Goal: Communication & Community: Answer question/provide support

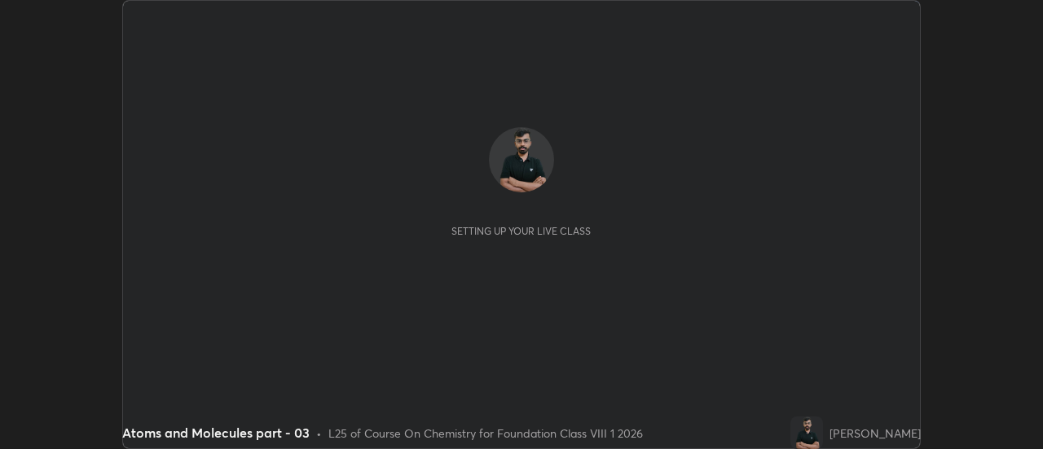
scroll to position [449, 1042]
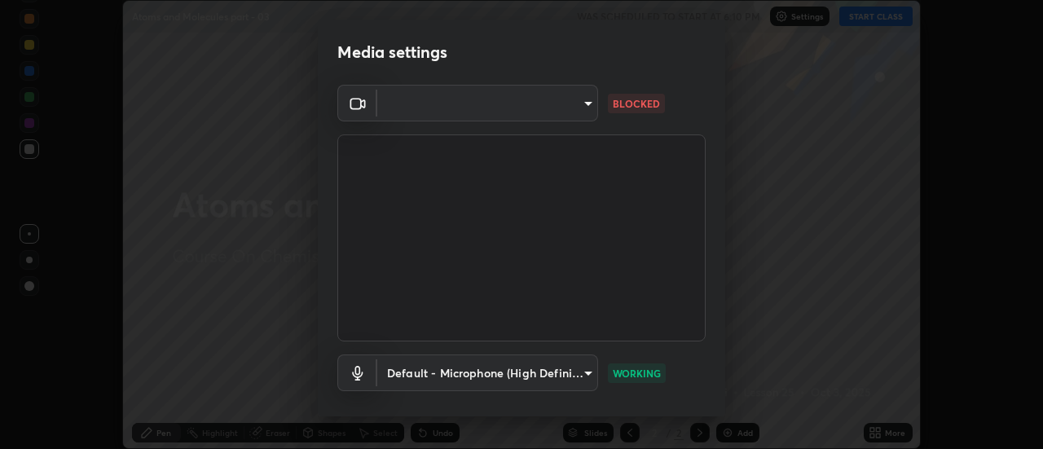
click at [583, 103] on body "Erase all Atoms and Molecules part - 03 WAS SCHEDULED TO START AT 6:10 PM Setti…" at bounding box center [521, 224] width 1043 height 449
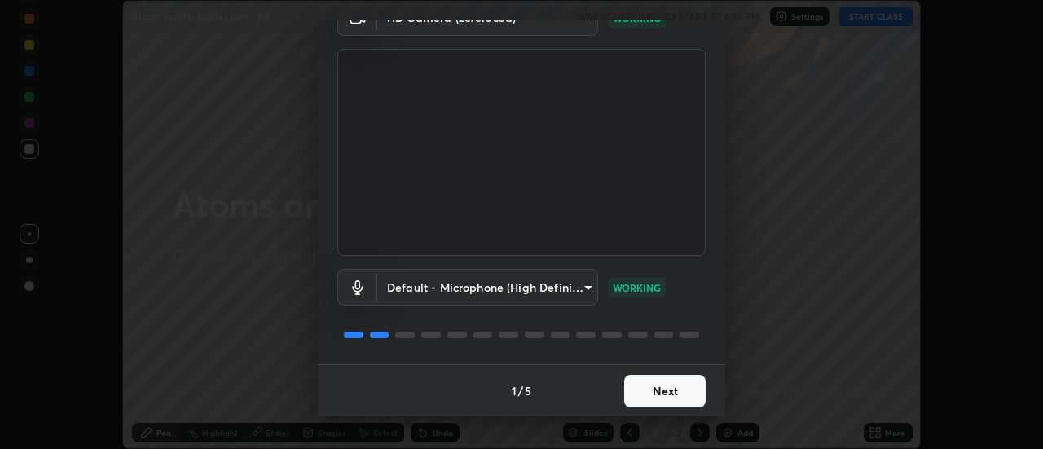
click at [661, 402] on button "Next" at bounding box center [664, 391] width 81 height 33
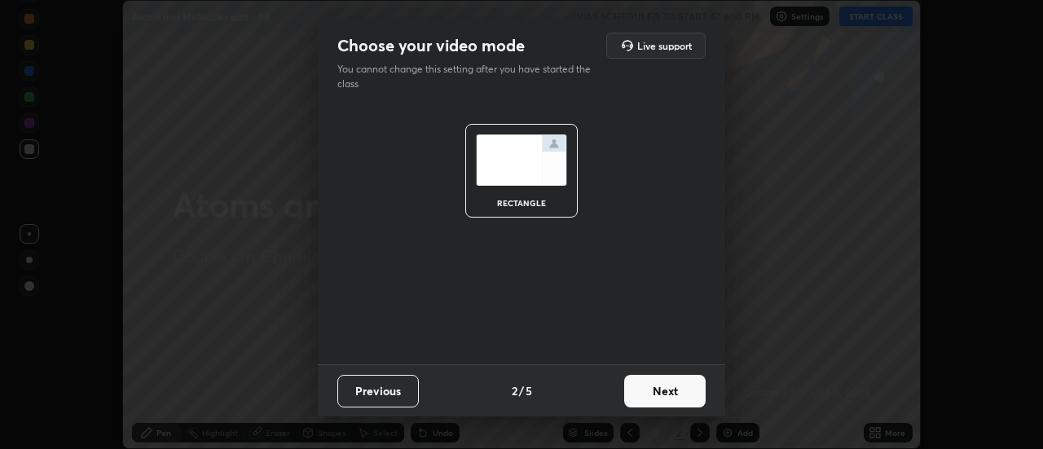
click at [661, 395] on button "Next" at bounding box center [664, 391] width 81 height 33
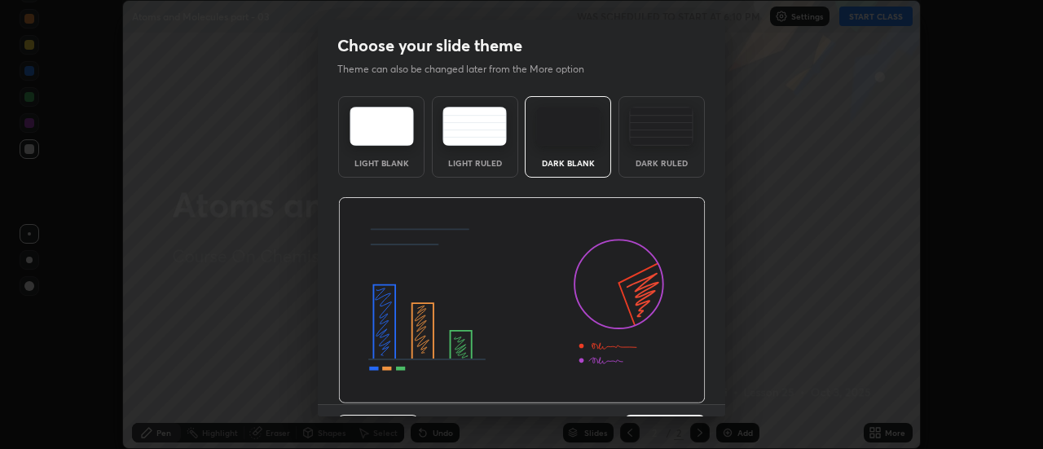
scroll to position [40, 0]
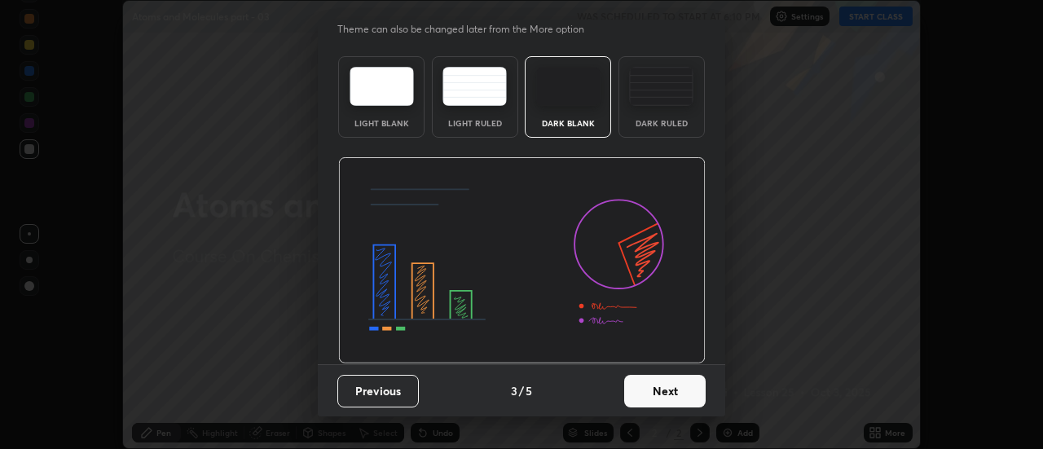
click at [671, 392] on button "Next" at bounding box center [664, 391] width 81 height 33
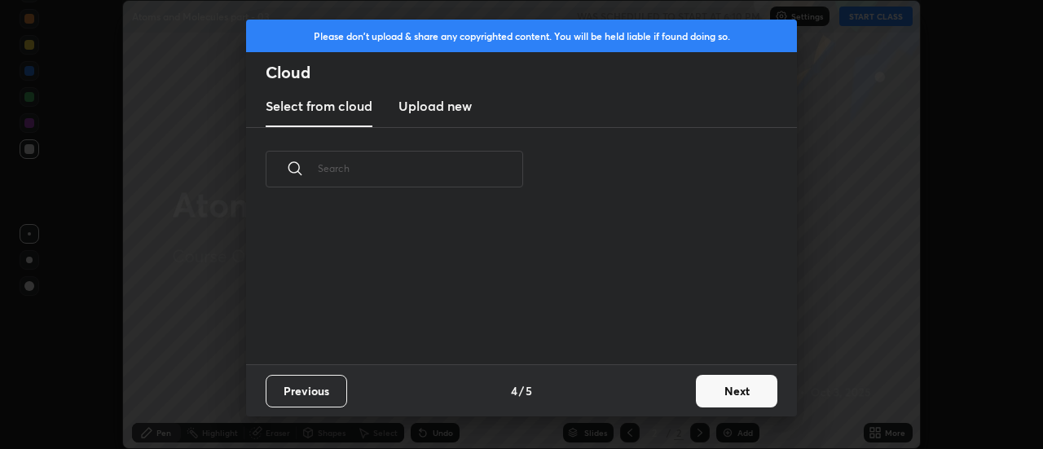
click at [714, 399] on button "Next" at bounding box center [736, 391] width 81 height 33
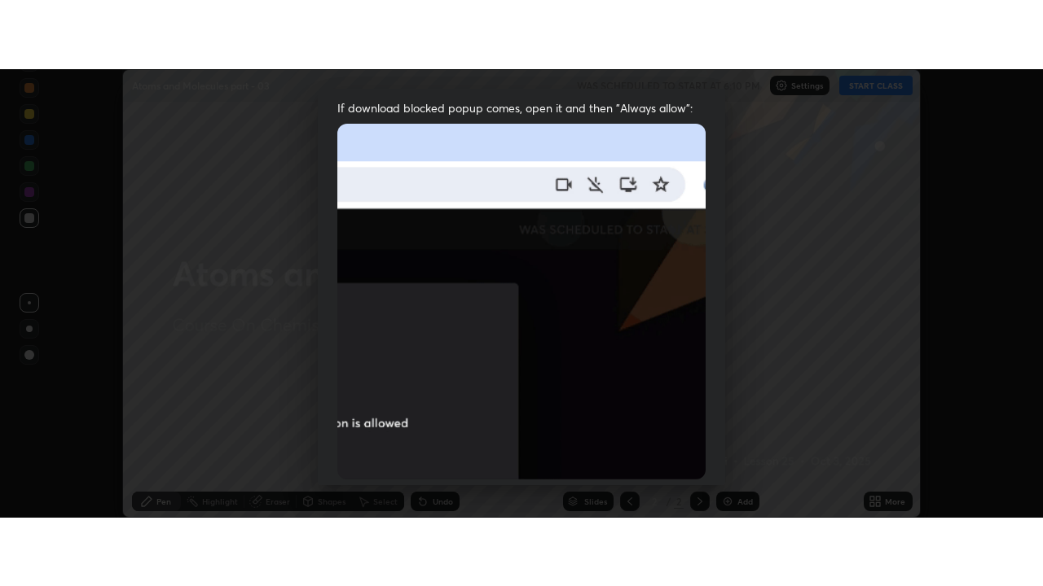
scroll to position [418, 0]
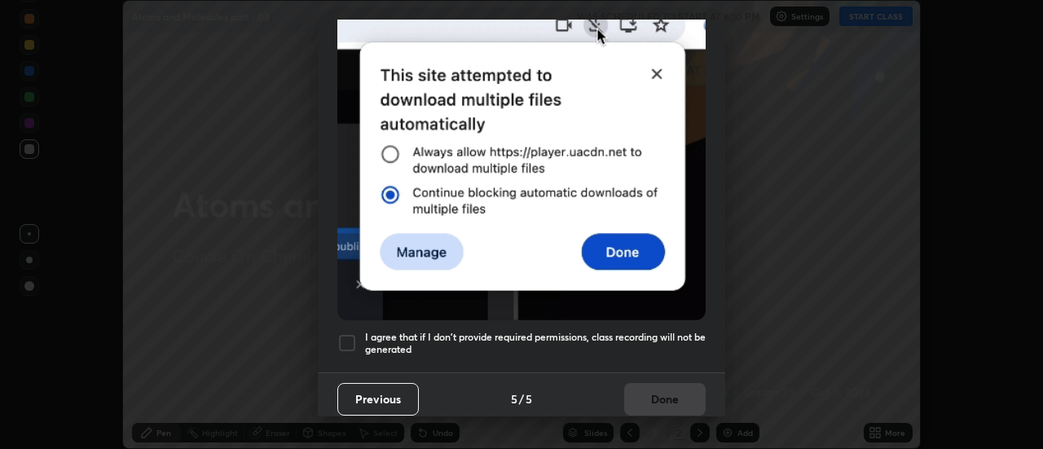
click at [350, 334] on div at bounding box center [347, 343] width 20 height 20
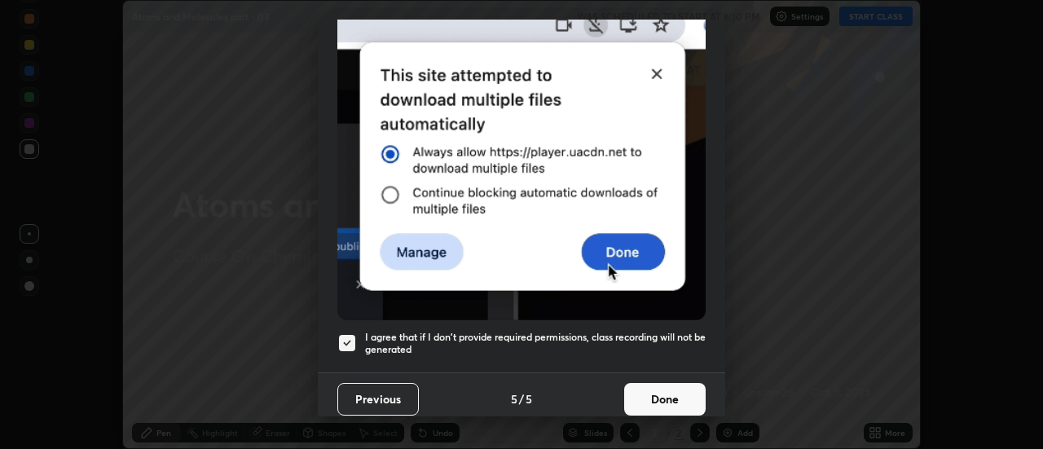
click at [648, 389] on button "Done" at bounding box center [664, 399] width 81 height 33
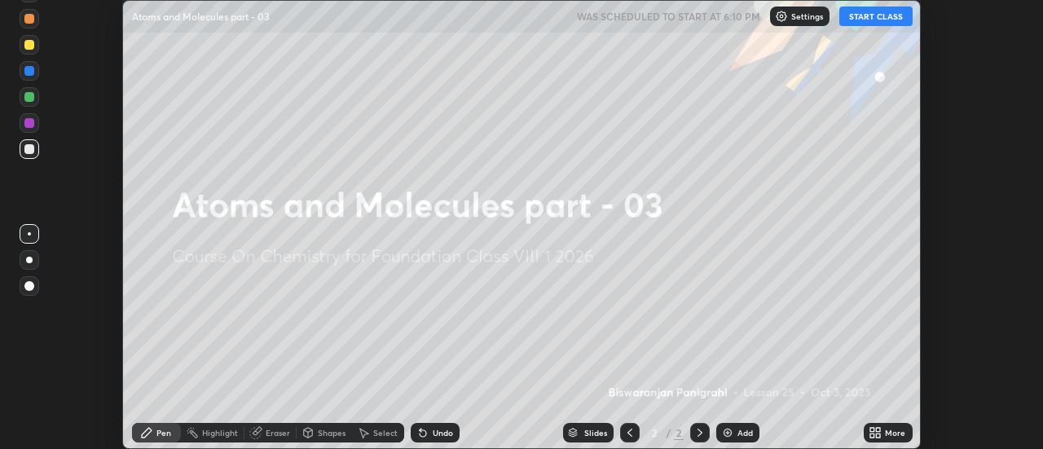
click at [730, 437] on img at bounding box center [727, 432] width 13 height 13
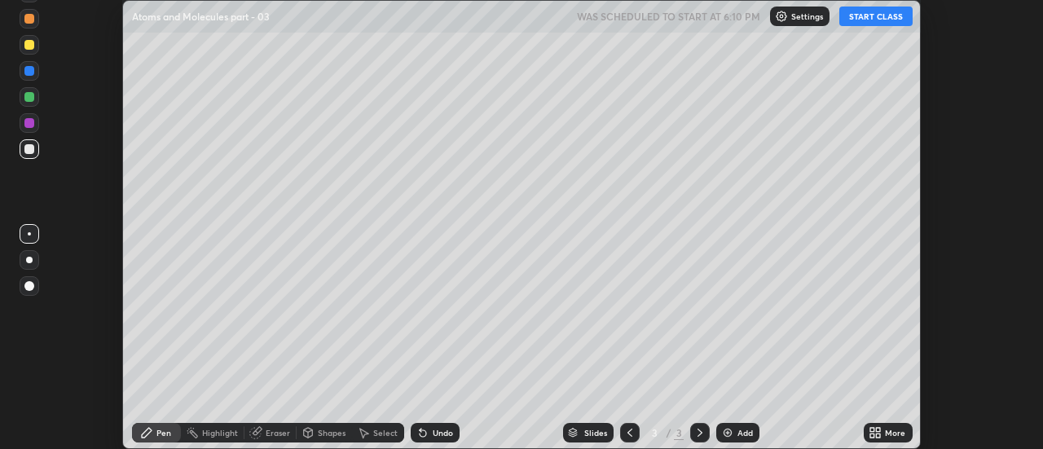
click at [887, 441] on div "More" at bounding box center [887, 433] width 49 height 20
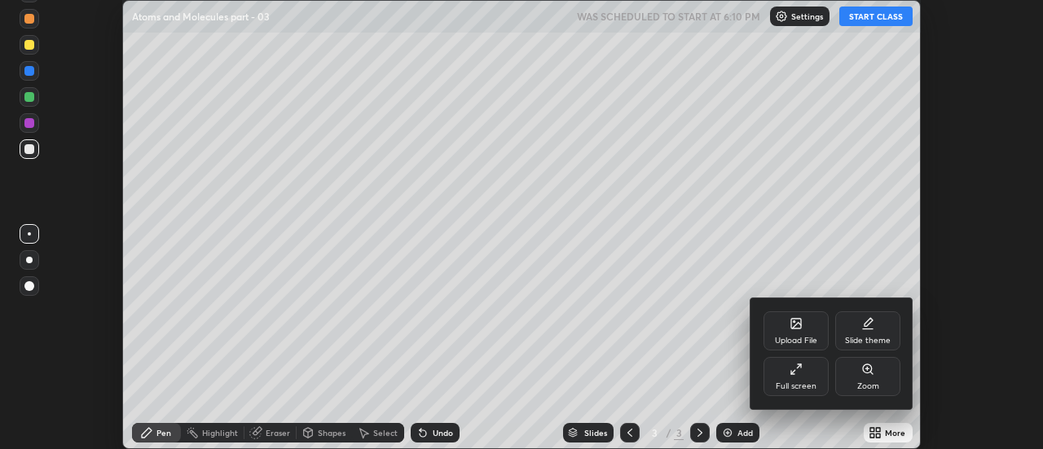
click at [792, 392] on div "Full screen" at bounding box center [795, 376] width 65 height 39
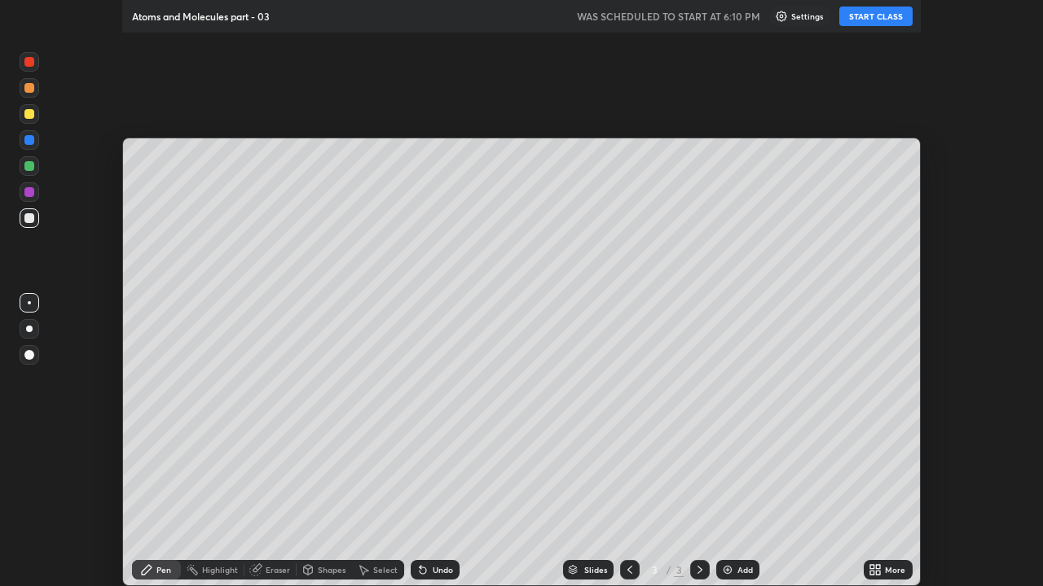
scroll to position [586, 1043]
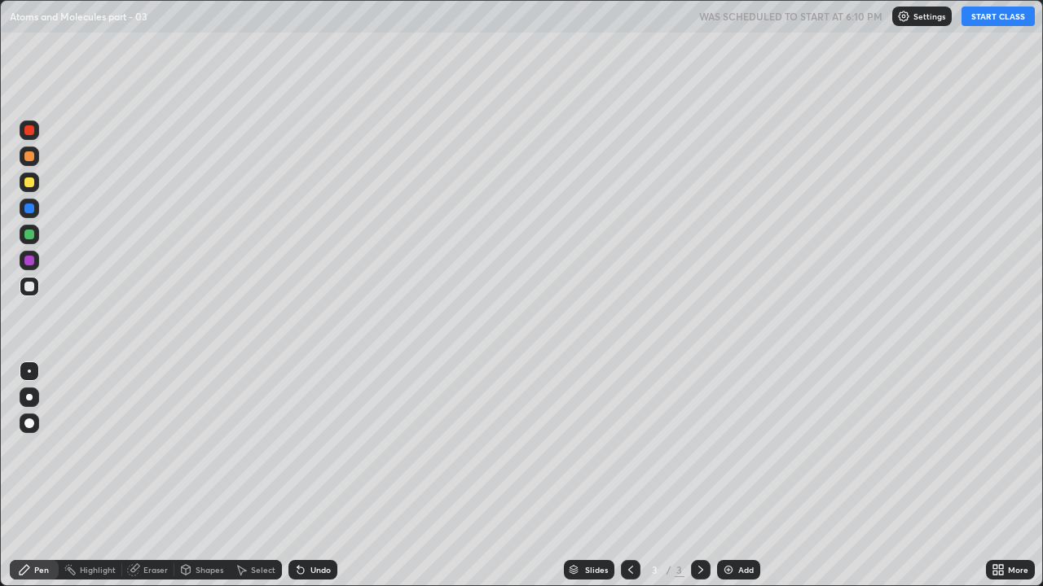
click at [991, 20] on button "START CLASS" at bounding box center [997, 17] width 73 height 20
click at [29, 398] on div at bounding box center [29, 397] width 7 height 7
click at [30, 235] on div at bounding box center [29, 235] width 10 height 10
click at [30, 290] on div at bounding box center [29, 287] width 10 height 10
click at [33, 235] on div at bounding box center [29, 235] width 10 height 10
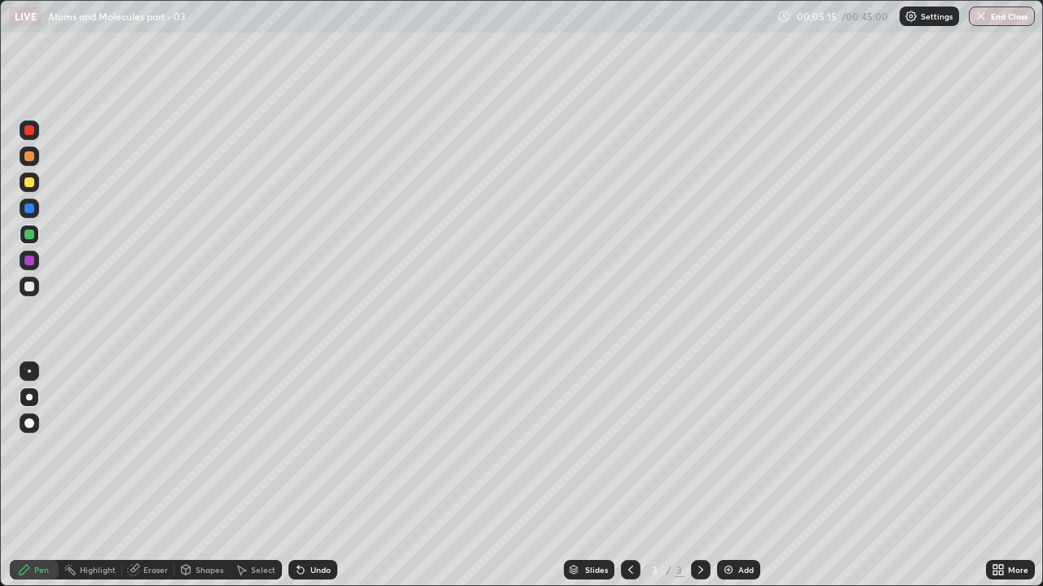
click at [29, 288] on div at bounding box center [29, 287] width 10 height 10
click at [317, 448] on div "Undo" at bounding box center [320, 570] width 20 height 8
click at [28, 185] on div at bounding box center [29, 183] width 10 height 10
click at [35, 288] on div at bounding box center [30, 287] width 20 height 20
click at [732, 448] on img at bounding box center [728, 570] width 13 height 13
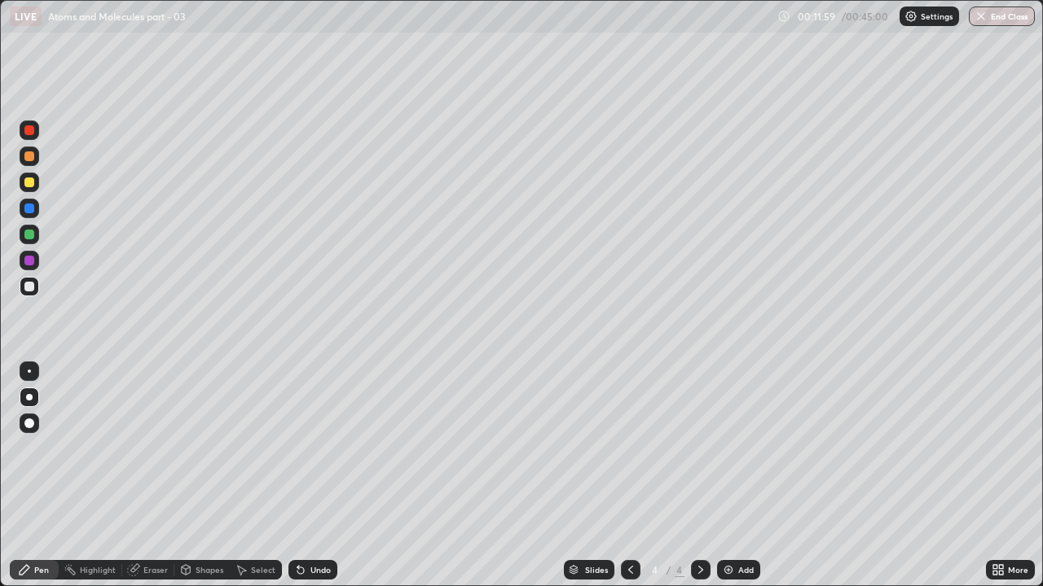
click at [31, 184] on div at bounding box center [29, 183] width 10 height 10
click at [313, 448] on div "Undo" at bounding box center [320, 570] width 20 height 8
click at [304, 448] on icon at bounding box center [300, 570] width 13 height 13
click at [305, 448] on div "Undo" at bounding box center [312, 570] width 49 height 20
click at [33, 287] on div at bounding box center [29, 287] width 10 height 10
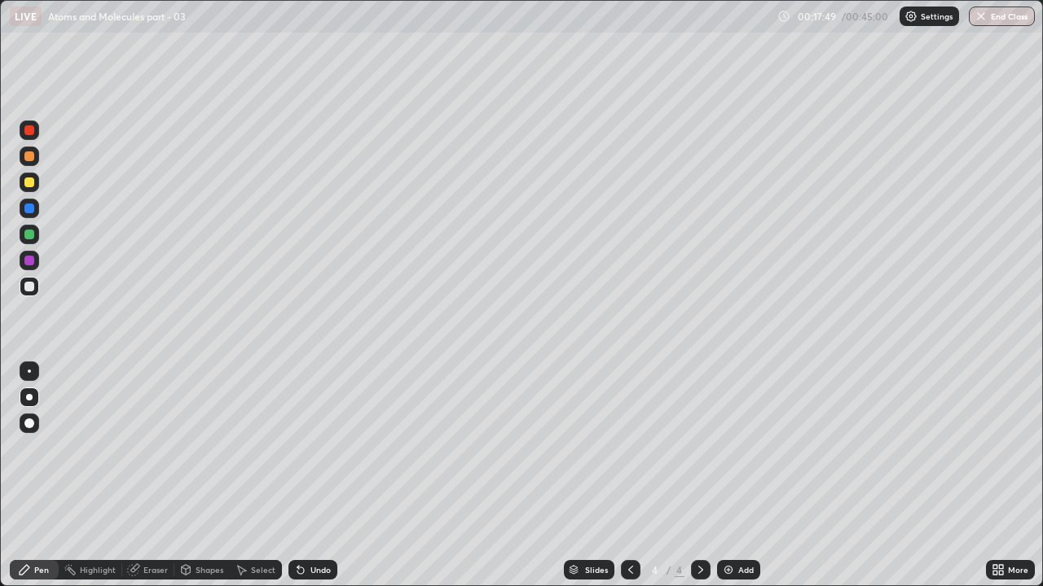
click at [33, 184] on div at bounding box center [29, 183] width 10 height 10
click at [740, 448] on div "Add" at bounding box center [745, 570] width 15 height 8
click at [33, 288] on div at bounding box center [29, 287] width 10 height 10
click at [295, 448] on icon at bounding box center [300, 570] width 13 height 13
click at [298, 448] on icon at bounding box center [300, 571] width 7 height 7
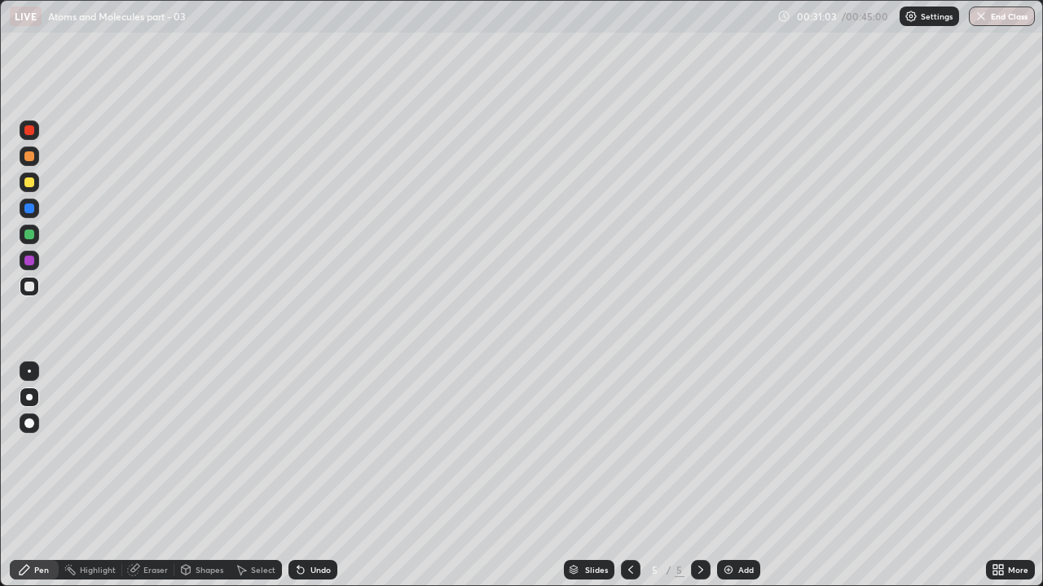
click at [38, 160] on div at bounding box center [30, 157] width 20 height 20
click at [317, 448] on div "Undo" at bounding box center [312, 570] width 49 height 20
click at [146, 448] on div "Eraser" at bounding box center [155, 570] width 24 height 8
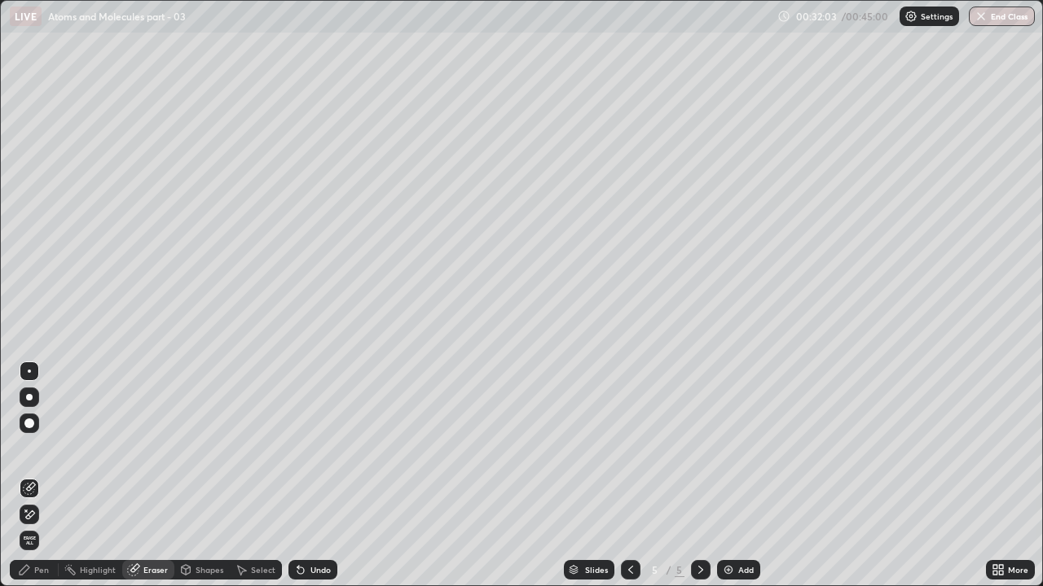
click at [38, 448] on div "Pen" at bounding box center [41, 570] width 15 height 8
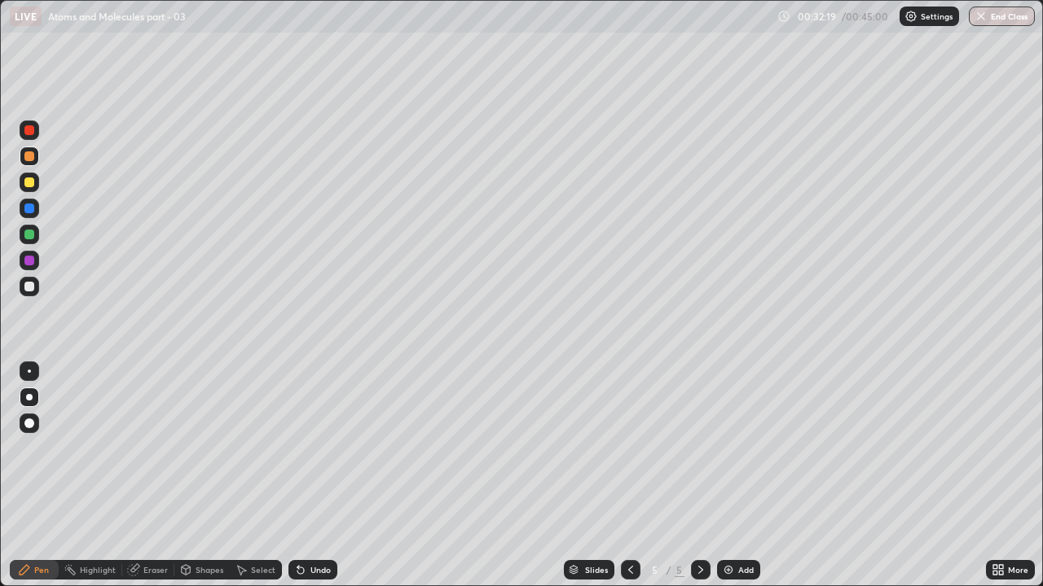
click at [322, 448] on div "Undo" at bounding box center [320, 570] width 20 height 8
click at [328, 448] on div "Undo" at bounding box center [312, 570] width 49 height 20
click at [1017, 22] on button "End Class" at bounding box center [1002, 17] width 64 height 20
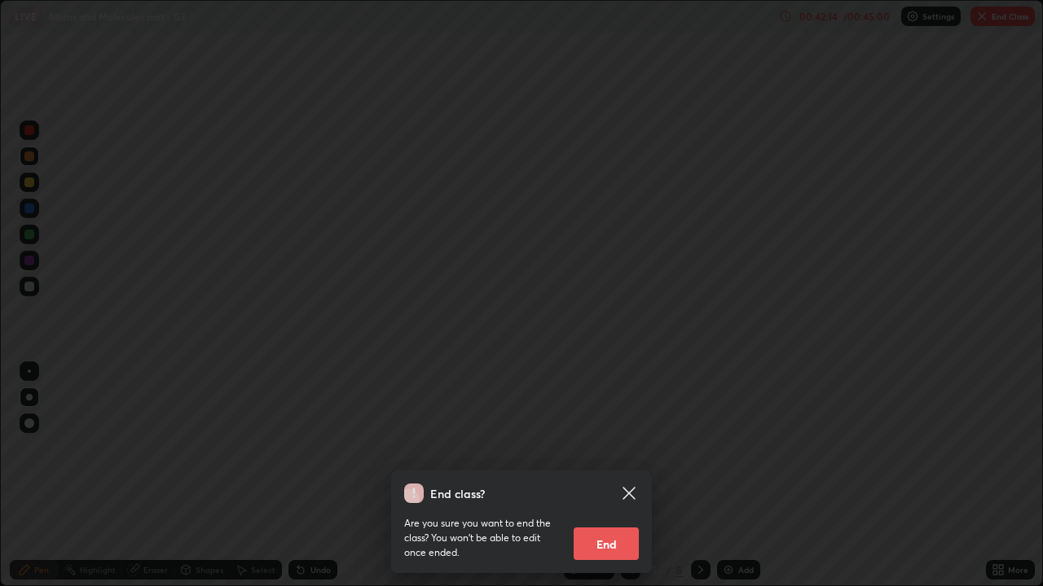
click at [608, 448] on button "End" at bounding box center [605, 544] width 65 height 33
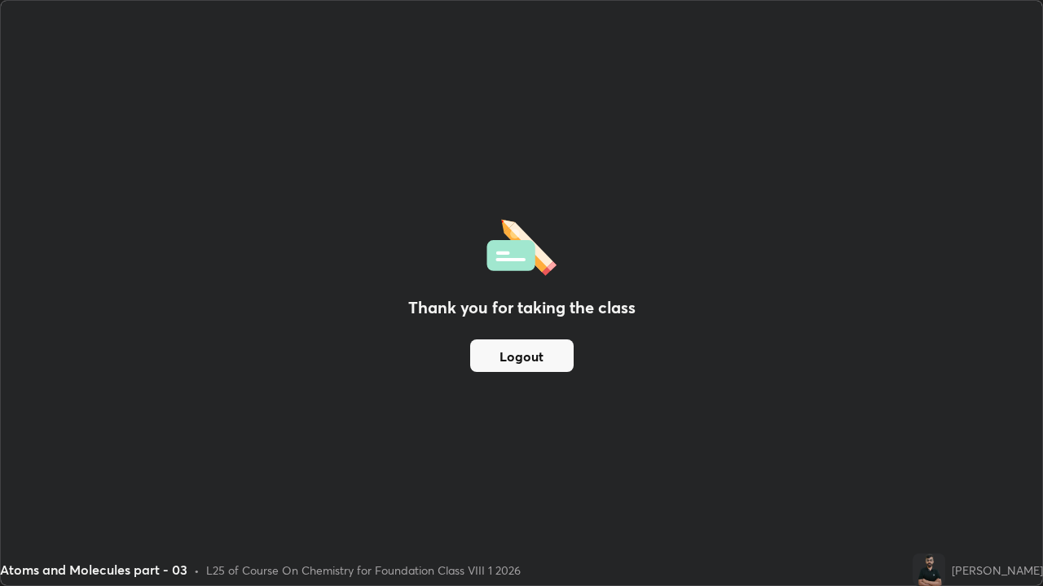
click at [550, 359] on button "Logout" at bounding box center [521, 356] width 103 height 33
click at [547, 358] on button "Logout" at bounding box center [521, 356] width 103 height 33
